Goal: Information Seeking & Learning: Learn about a topic

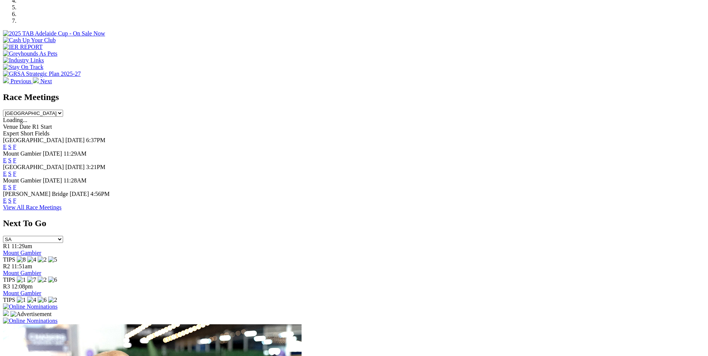
scroll to position [261, 0]
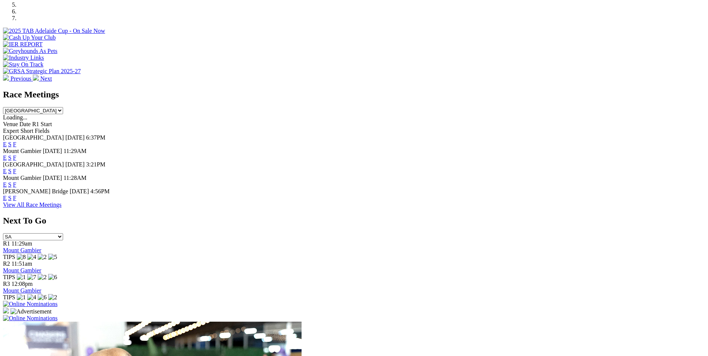
click at [7, 168] on link "E" at bounding box center [5, 171] width 4 height 6
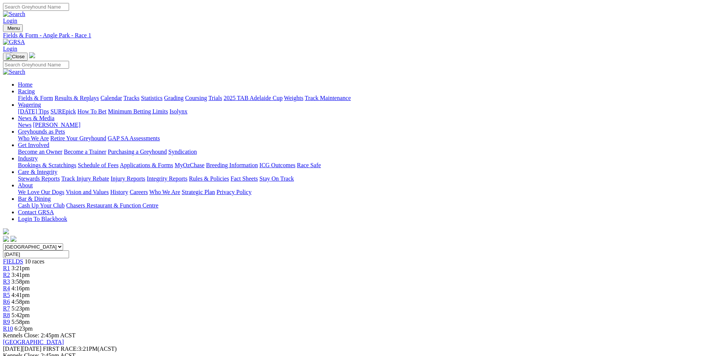
click at [30, 292] on span "4:41pm" at bounding box center [21, 295] width 18 height 6
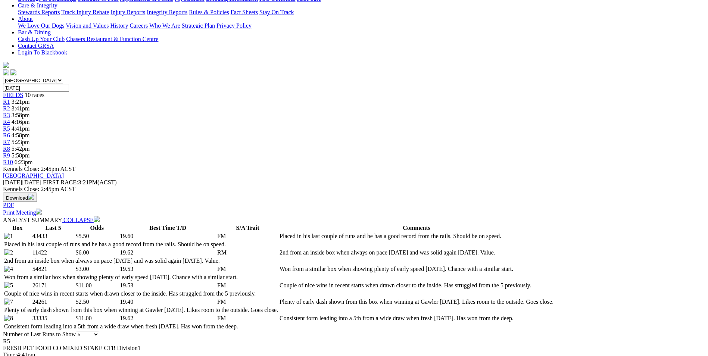
scroll to position [187, 0]
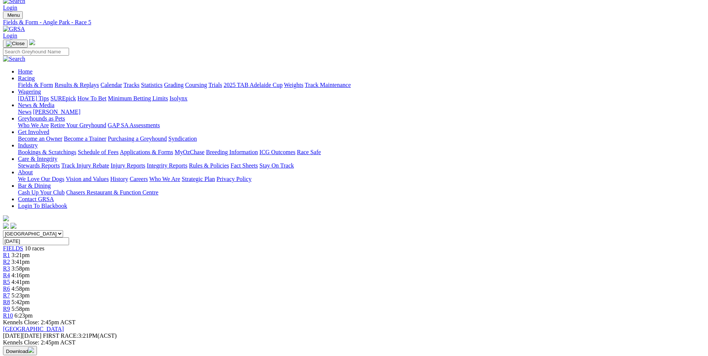
scroll to position [0, 0]
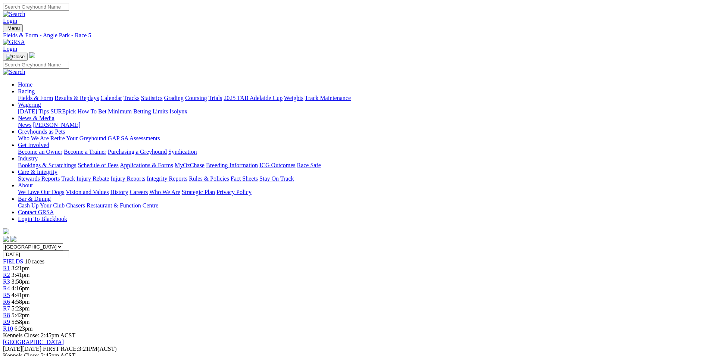
click at [33, 326] on span "6:23pm" at bounding box center [24, 329] width 18 height 6
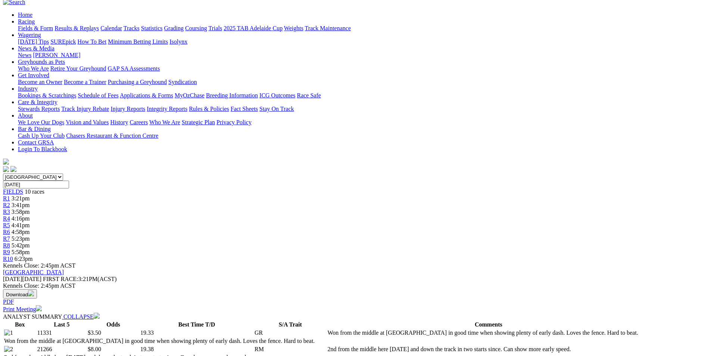
scroll to position [75, 0]
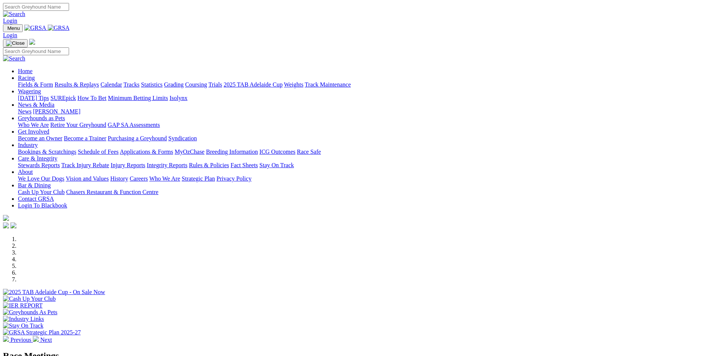
scroll to position [261, 0]
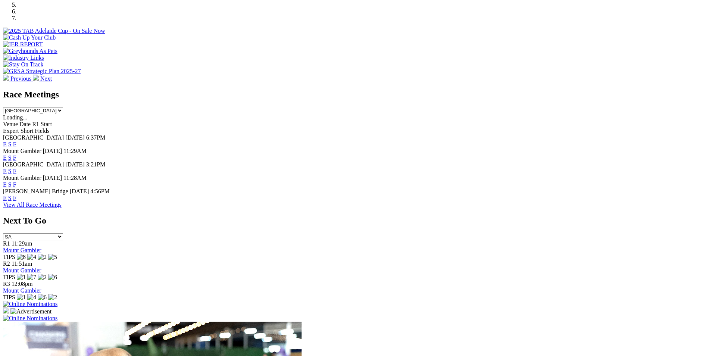
click at [16, 168] on link "F" at bounding box center [14, 171] width 3 height 6
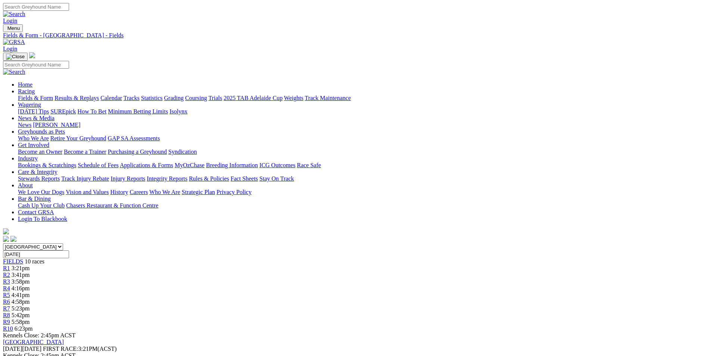
click at [53, 95] on link "Fields & Form" at bounding box center [35, 98] width 35 height 6
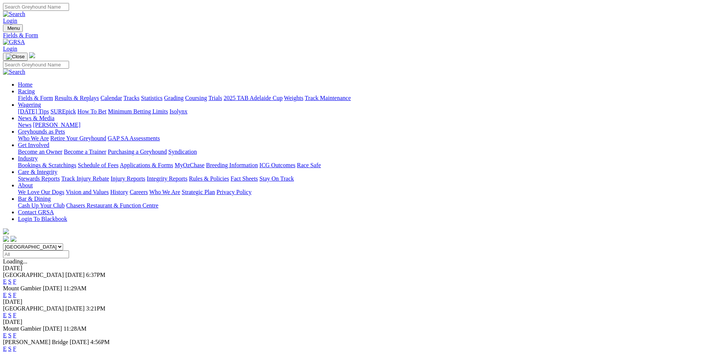
click at [16, 278] on link "F" at bounding box center [14, 281] width 3 height 6
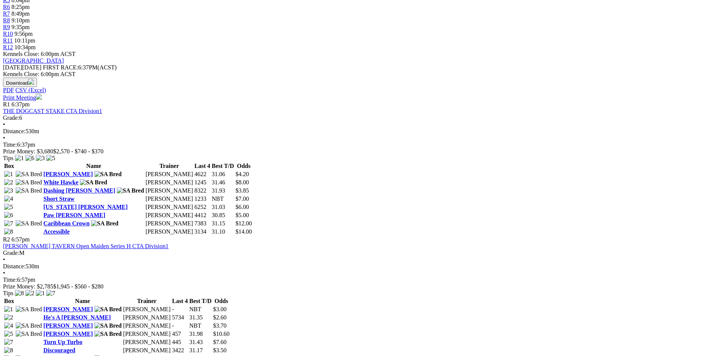
scroll to position [336, 0]
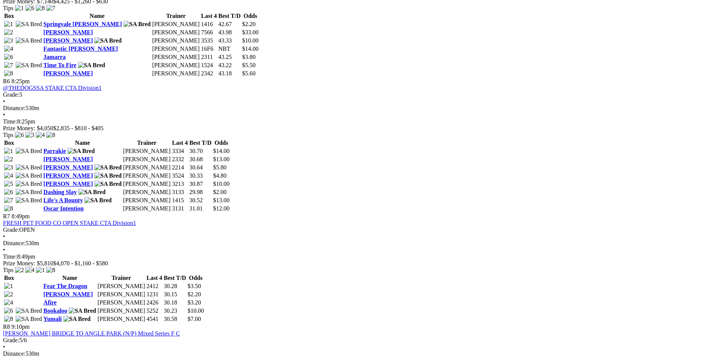
scroll to position [1008, 0]
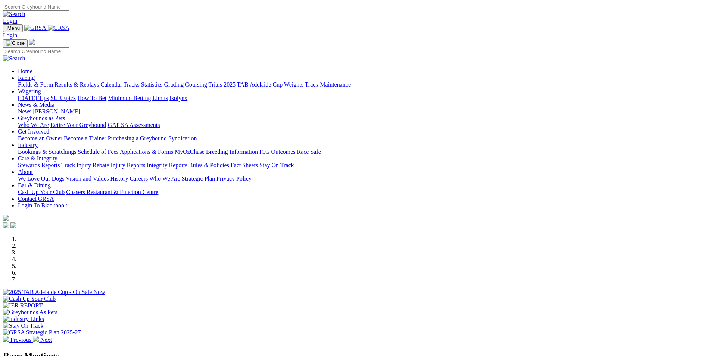
click at [207, 81] on link "Coursing" at bounding box center [196, 84] width 22 height 6
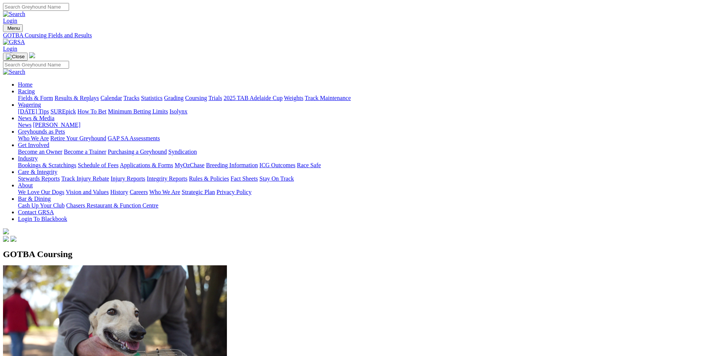
click at [53, 95] on link "Fields & Form" at bounding box center [35, 98] width 35 height 6
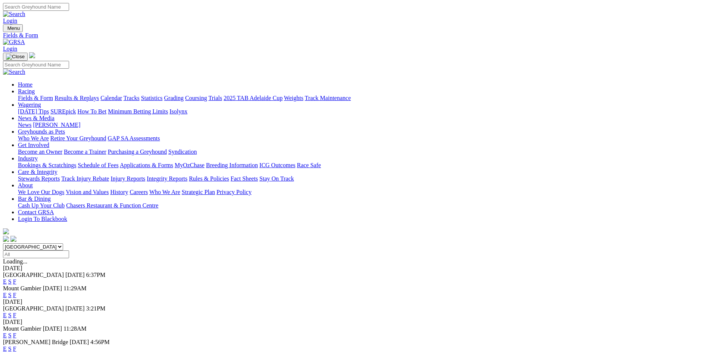
click at [16, 346] on link "F" at bounding box center [14, 349] width 3 height 6
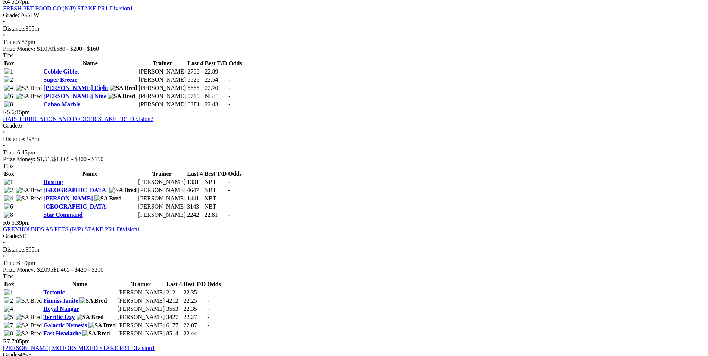
scroll to position [709, 0]
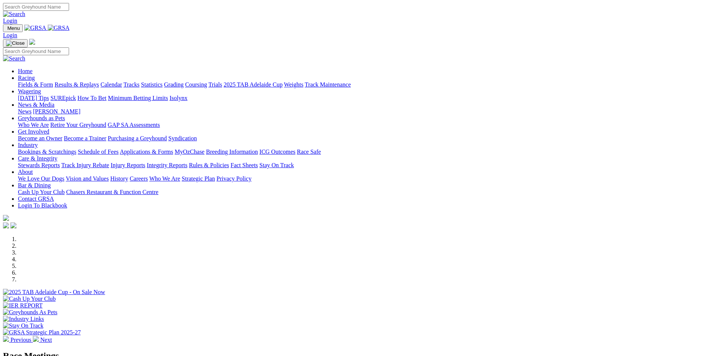
click at [207, 81] on link "Coursing" at bounding box center [196, 84] width 22 height 6
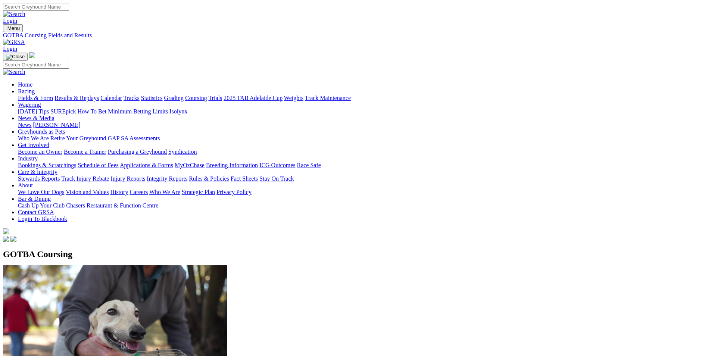
click at [53, 95] on link "Fields & Form" at bounding box center [35, 98] width 35 height 6
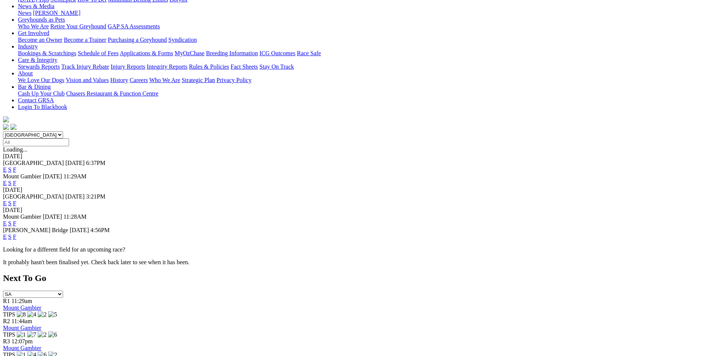
scroll to position [75, 0]
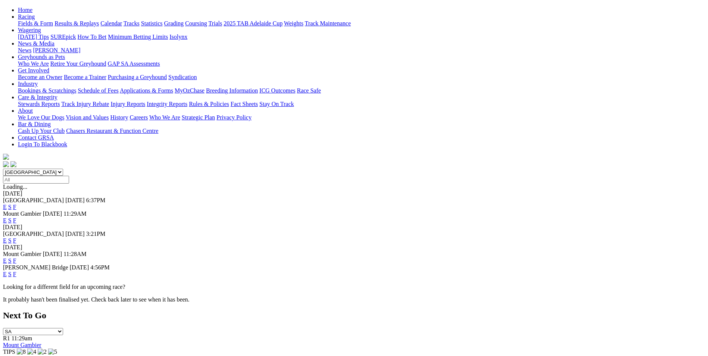
click at [16, 204] on link "F" at bounding box center [14, 207] width 3 height 6
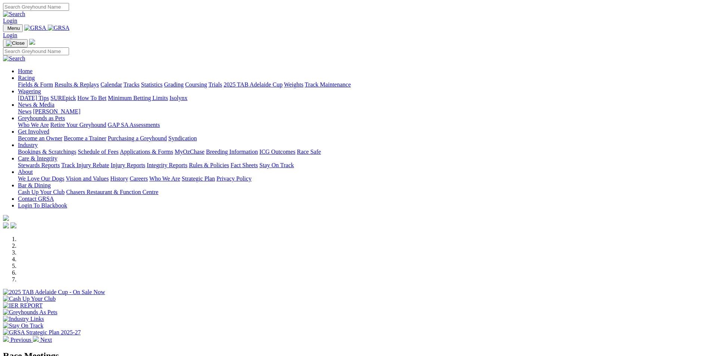
click at [207, 81] on link "Coursing" at bounding box center [196, 84] width 22 height 6
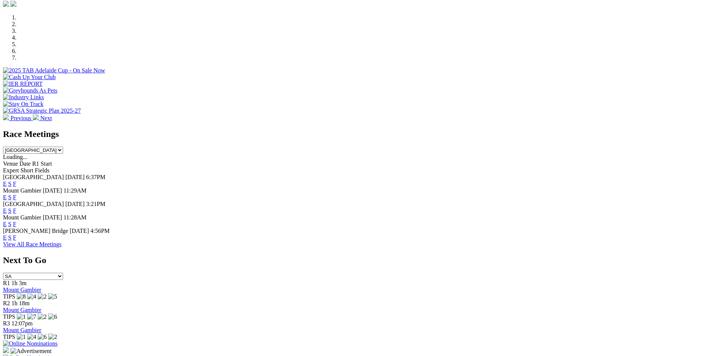
scroll to position [224, 0]
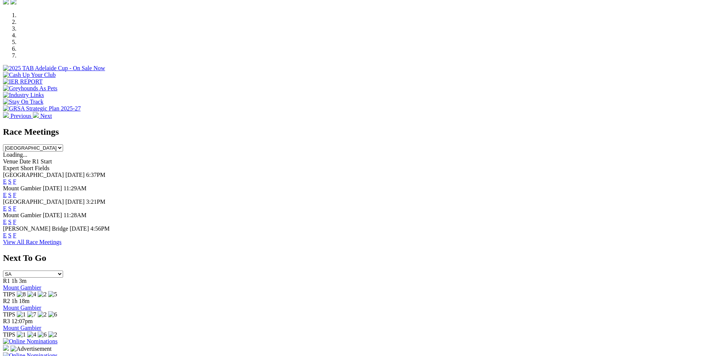
click at [16, 205] on link "F" at bounding box center [14, 208] width 3 height 6
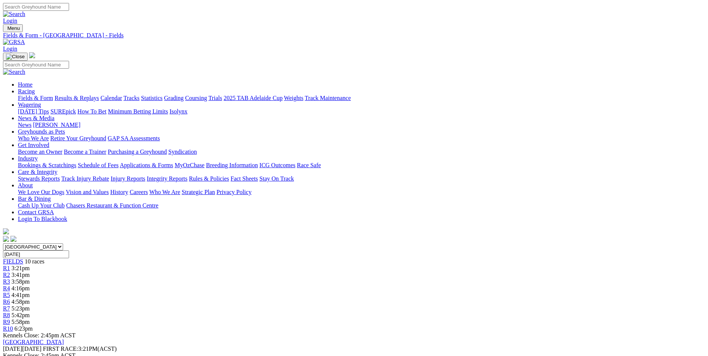
click at [10, 292] on span "R5" at bounding box center [6, 295] width 7 height 6
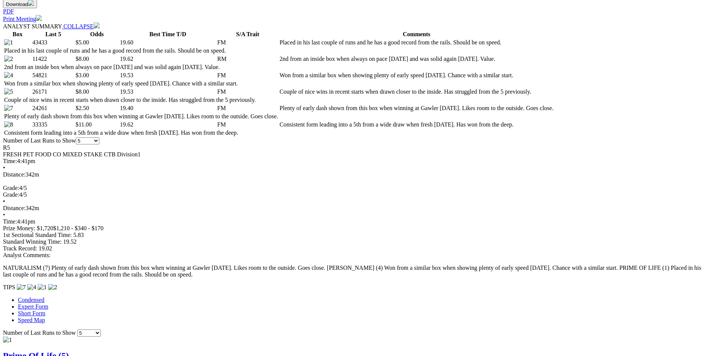
scroll to position [448, 0]
